Goal: Find contact information: Find contact information

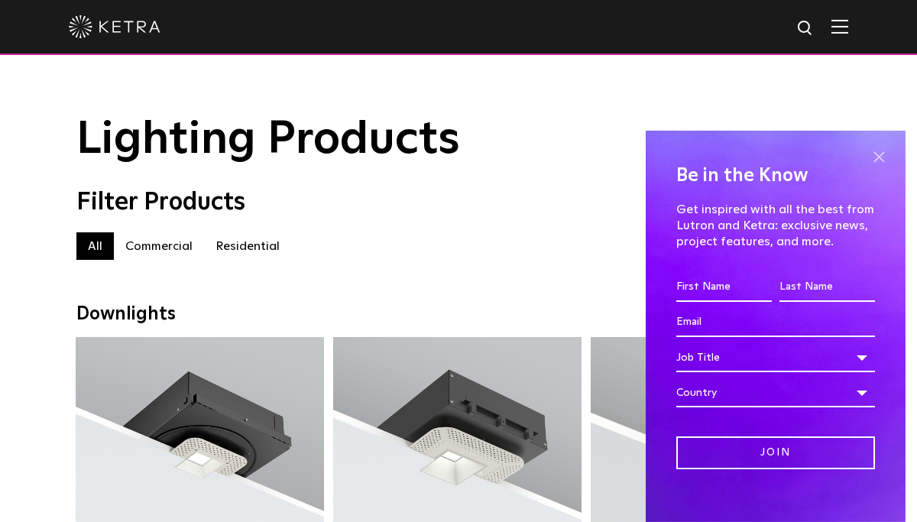
click at [879, 157] on span at bounding box center [878, 157] width 23 height 23
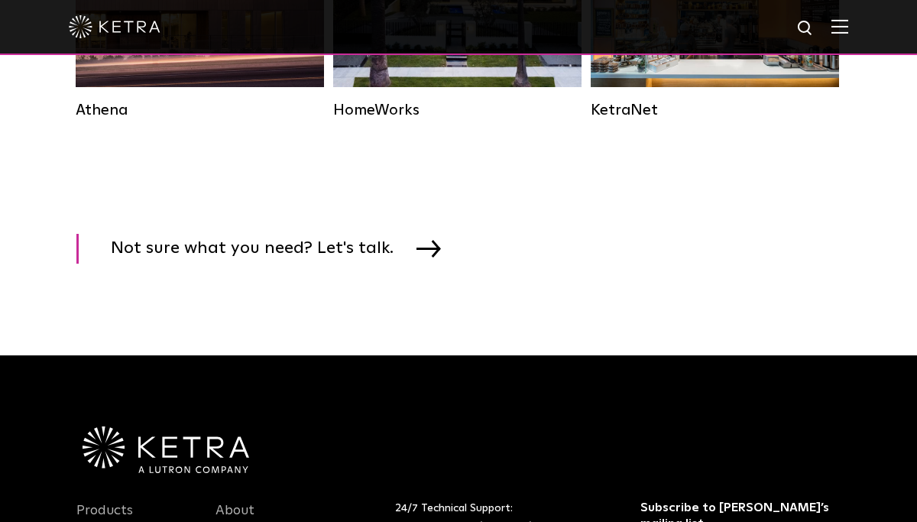
scroll to position [2794, 0]
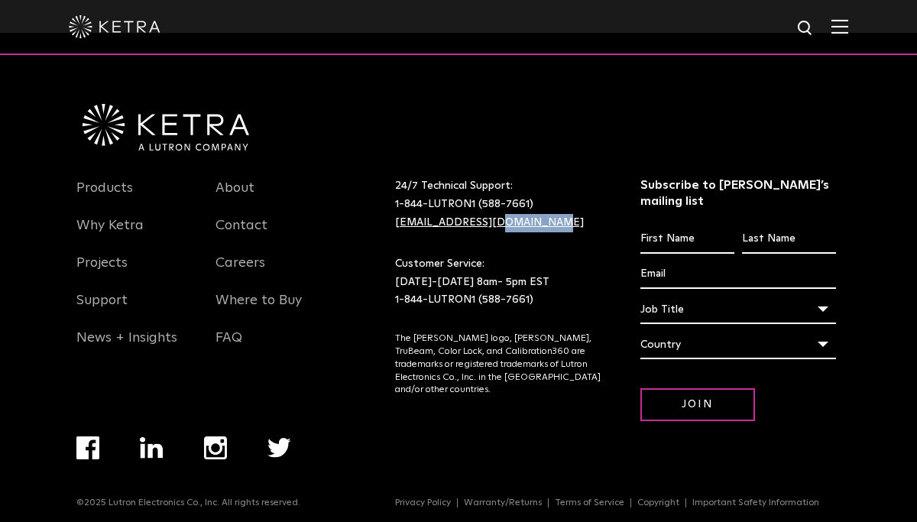
drag, startPoint x: 540, startPoint y: 222, endPoint x: 483, endPoint y: 224, distance: 57.3
click at [483, 224] on p "24/7 Technical Support: 1-844-LUTRON1 (588-7661) lightingsupport@lutron.com" at bounding box center [498, 204] width 207 height 54
click at [541, 251] on div "24/7 Technical Support: 1-844-LUTRON1 (588-7661) lightingsupport@lutron.com Cus…" at bounding box center [498, 243] width 230 height 132
drag, startPoint x: 543, startPoint y: 228, endPoint x: 473, endPoint y: 223, distance: 70.4
click at [473, 223] on p "24/7 Technical Support: 1-844-LUTRON1 (588-7661) lightingsupport@lutron.com" at bounding box center [498, 204] width 207 height 54
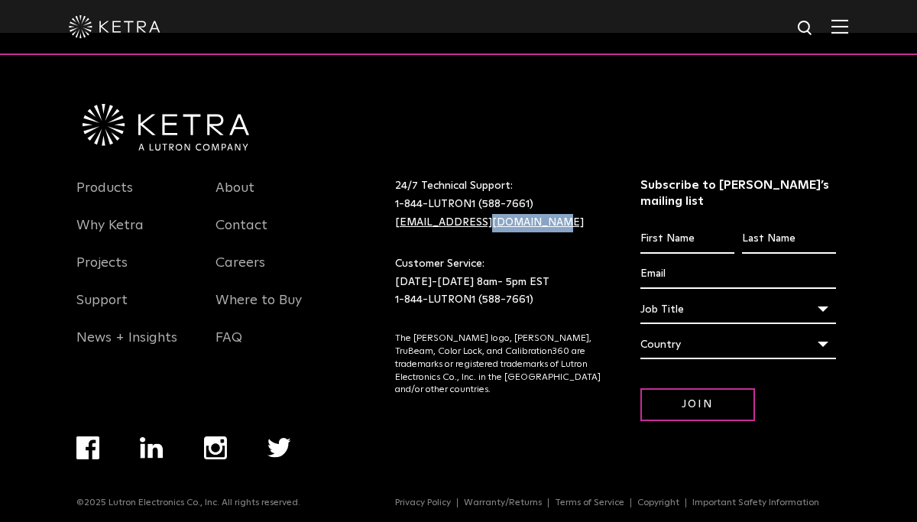
copy link "@lutron.com"
click at [557, 224] on p "24/7 Technical Support: 1-844-LUTRON1 (588-7661) lightingsupport@lutron.com" at bounding box center [498, 204] width 207 height 54
drag, startPoint x: 557, startPoint y: 224, endPoint x: 390, endPoint y: 220, distance: 167.3
click at [390, 220] on div "24/7 Technical Support: 1-844-LUTRON1 (588-7661) lightingsupport@lutron.com" at bounding box center [498, 204] width 230 height 54
copy link "[EMAIL_ADDRESS][DOMAIN_NAME]"
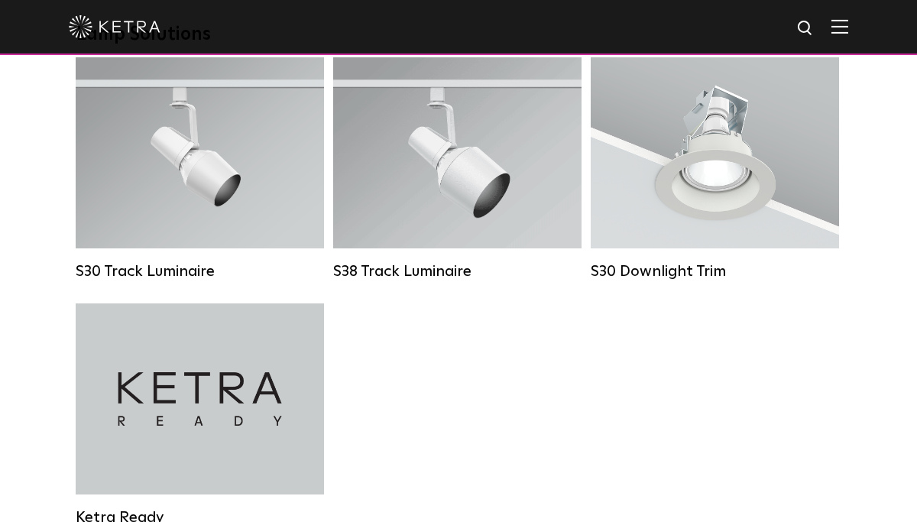
scroll to position [1466, 0]
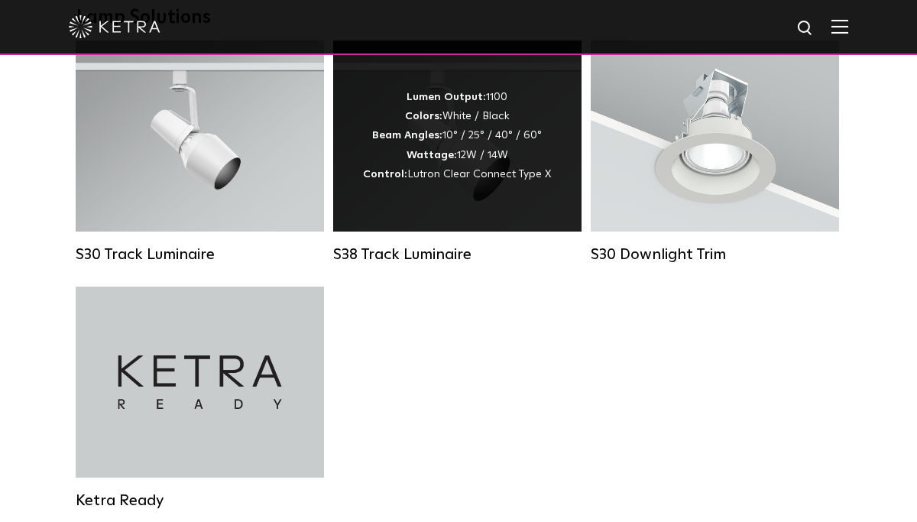
click at [443, 254] on div "S38 Track Luminaire" at bounding box center [457, 254] width 248 height 18
click at [412, 253] on div "S38 Track Luminaire" at bounding box center [457, 254] width 248 height 18
